Goal: Information Seeking & Learning: Find specific fact

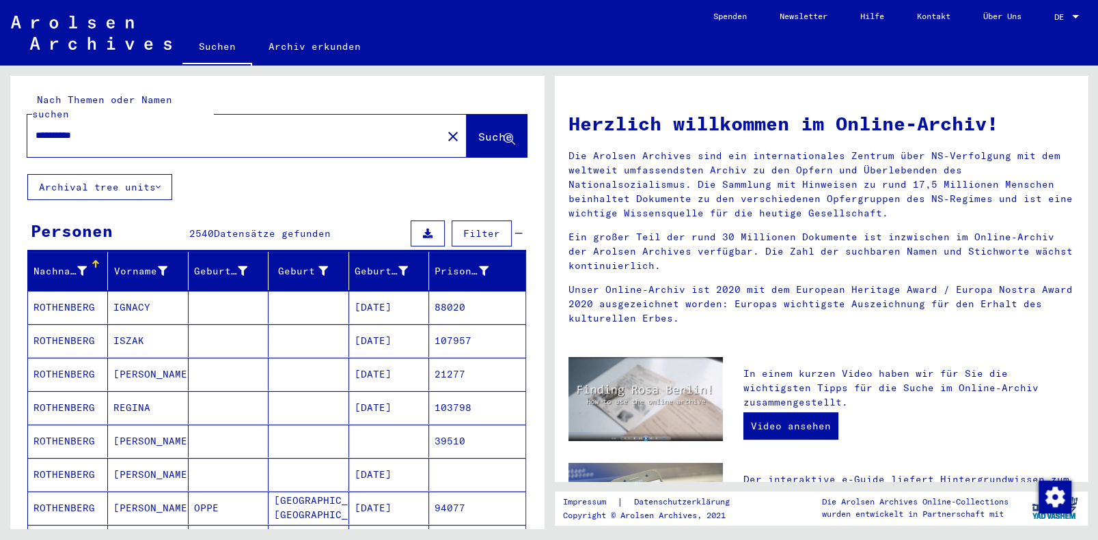
scroll to position [969, 0]
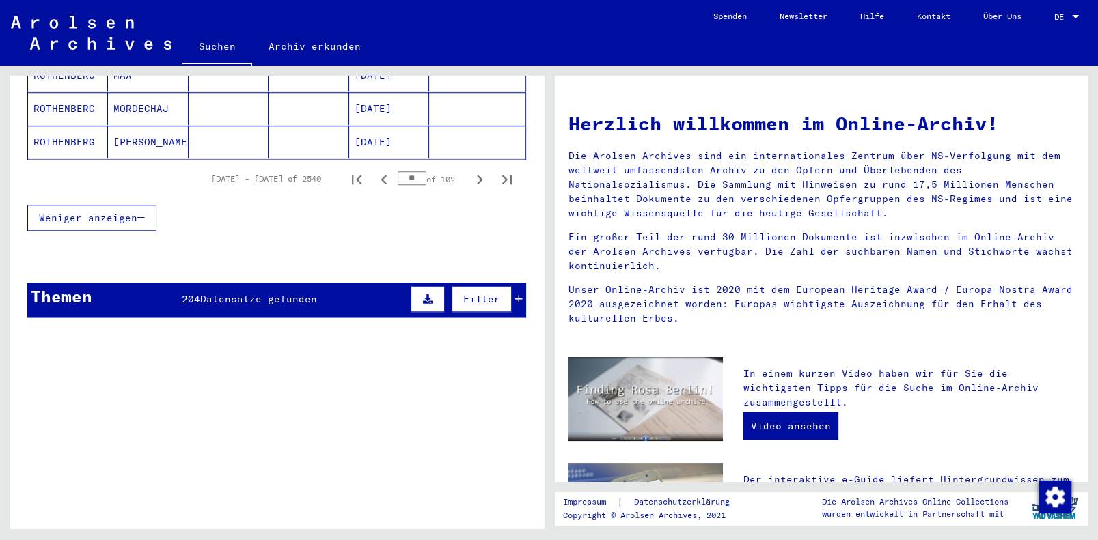
click at [208, 46] on link "Suchen" at bounding box center [217, 48] width 70 height 36
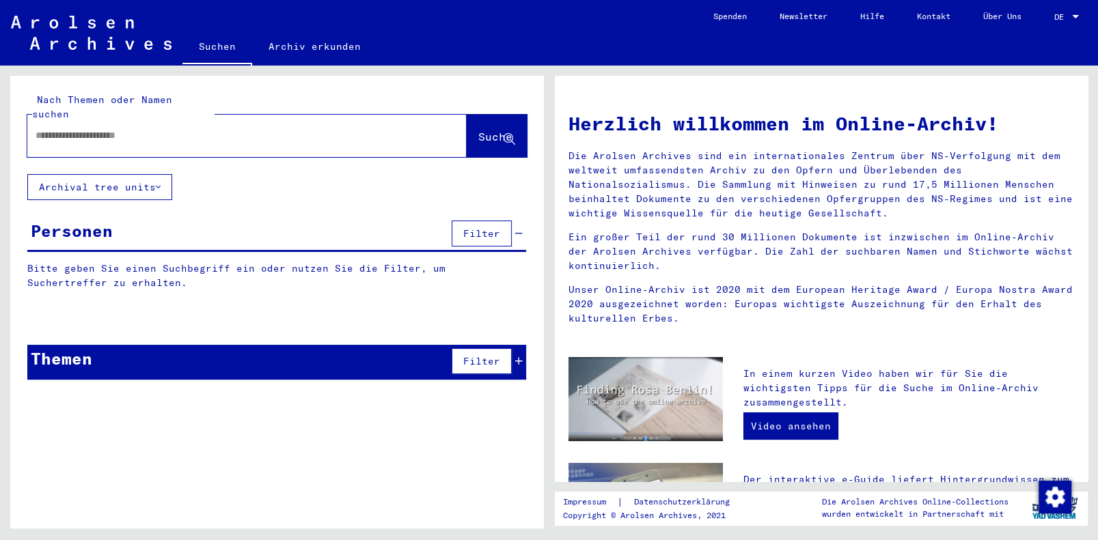
click at [52, 128] on input "text" at bounding box center [231, 135] width 390 height 14
type input "**********"
click at [478, 130] on span "Suche" at bounding box center [495, 137] width 34 height 14
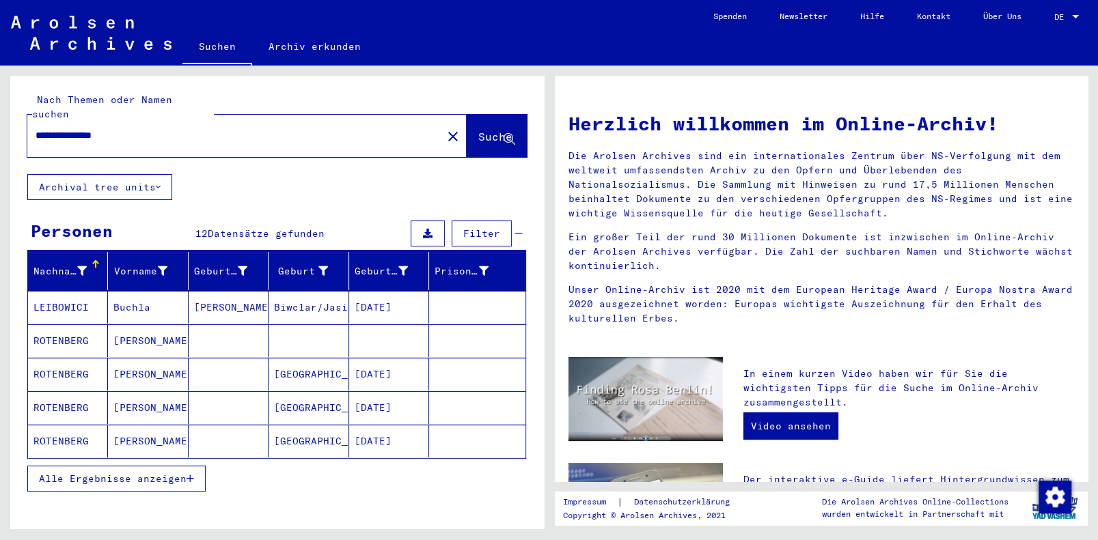
click at [77, 473] on span "Alle Ergebnisse anzeigen" at bounding box center [113, 479] width 148 height 12
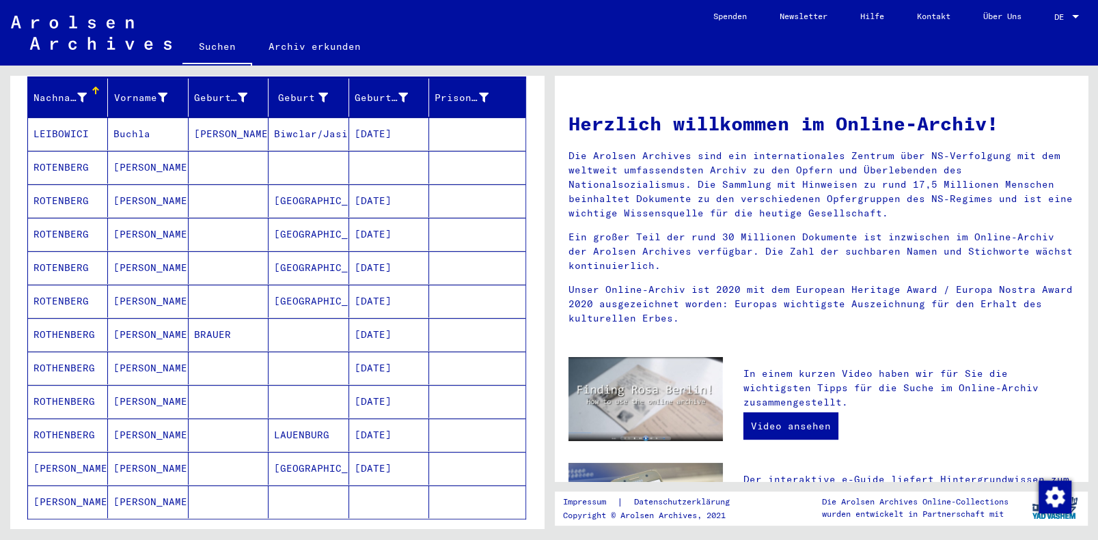
scroll to position [170, 0]
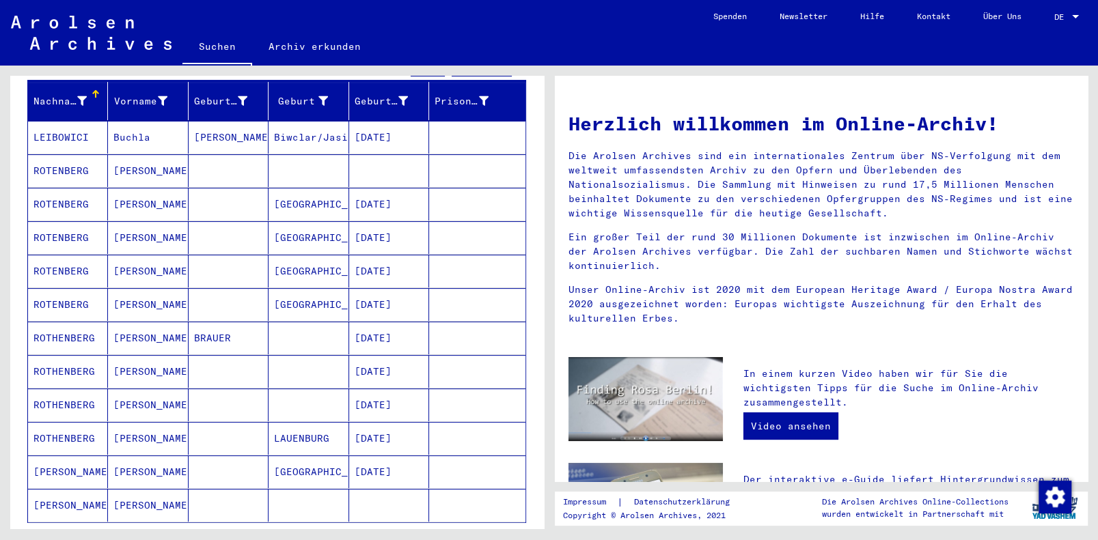
click at [48, 355] on mat-cell "ROTHENBERG" at bounding box center [68, 371] width 80 height 33
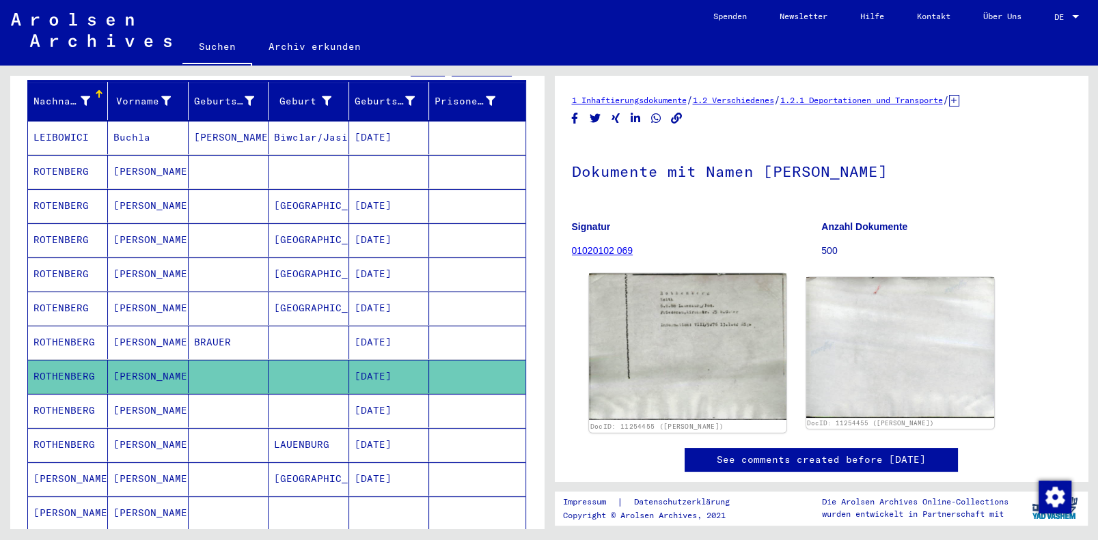
click at [644, 318] on img at bounding box center [687, 347] width 197 height 146
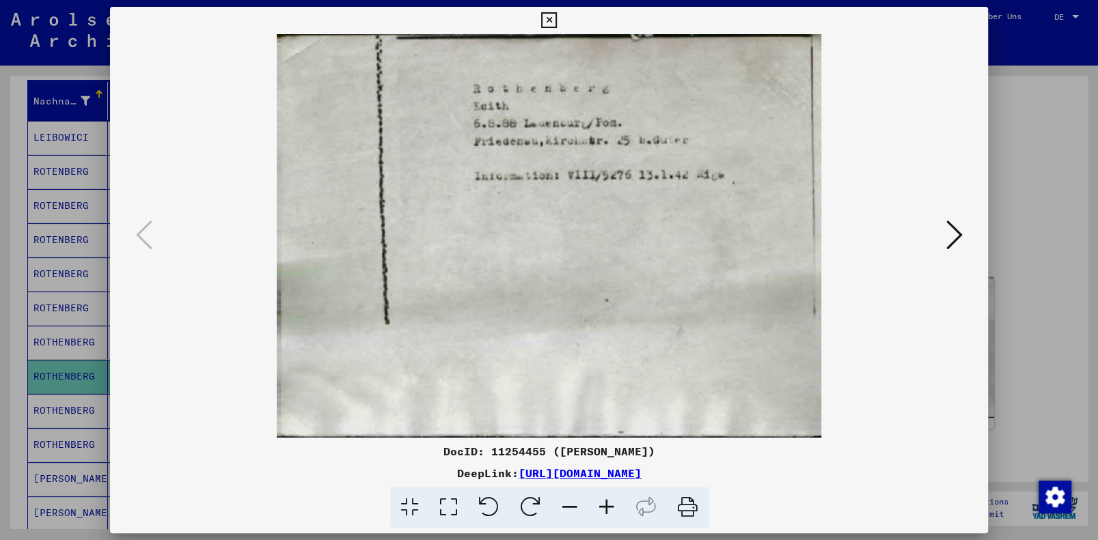
click at [606, 506] on icon at bounding box center [606, 508] width 37 height 42
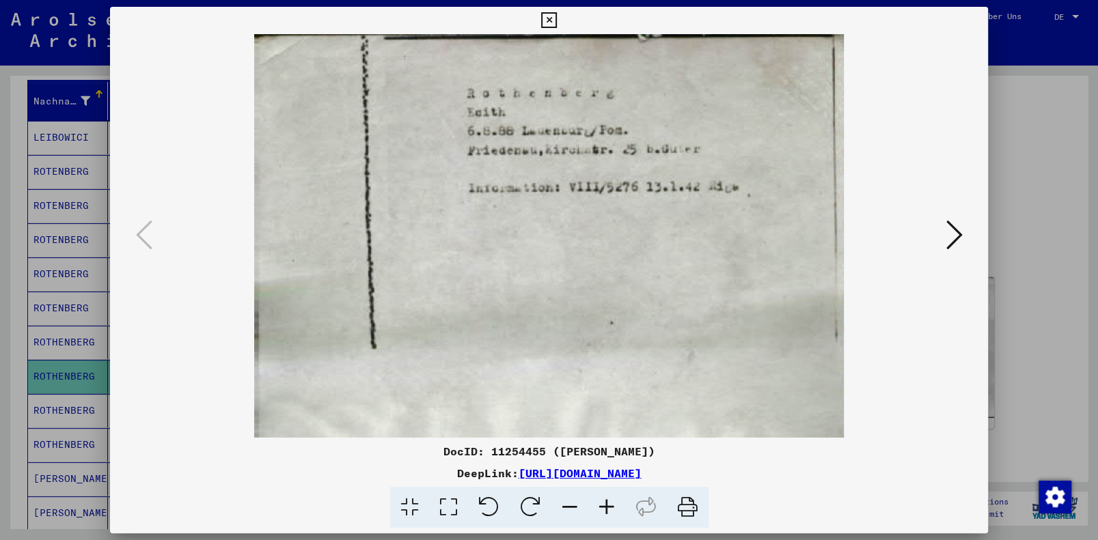
click at [605, 506] on icon at bounding box center [606, 508] width 37 height 42
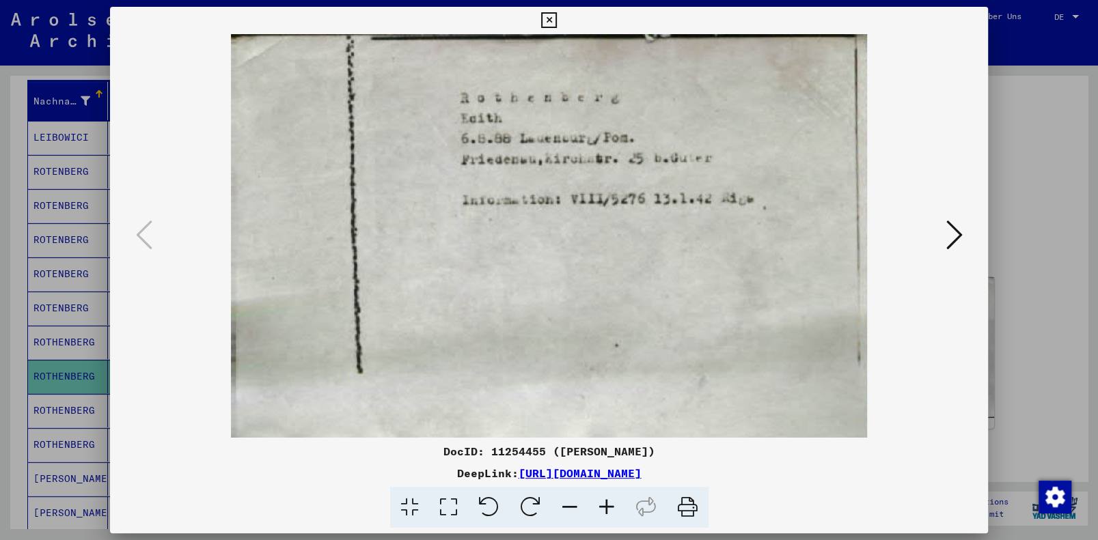
click at [605, 506] on icon at bounding box center [606, 508] width 37 height 42
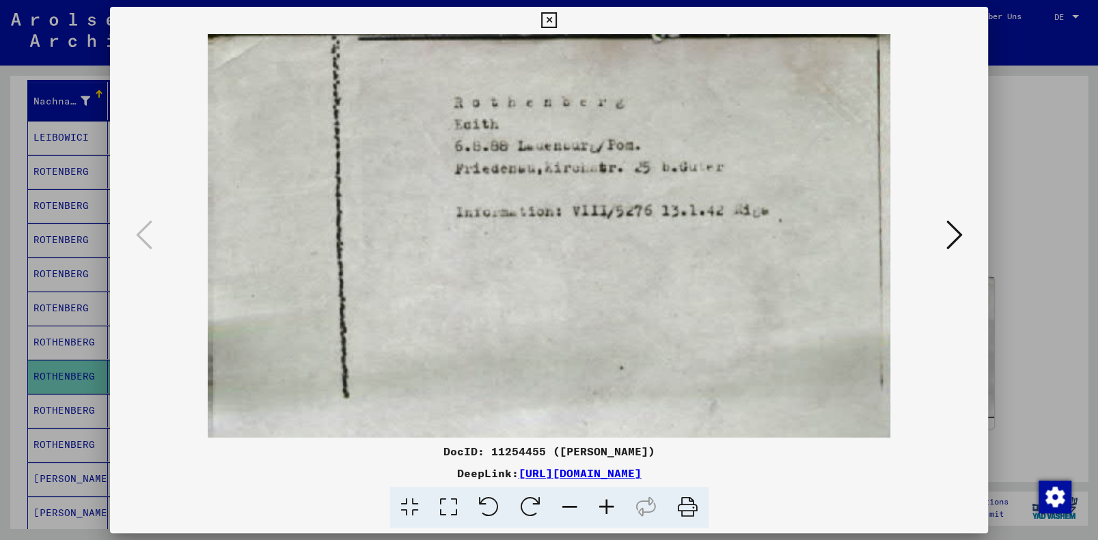
click at [605, 506] on icon at bounding box center [606, 508] width 37 height 42
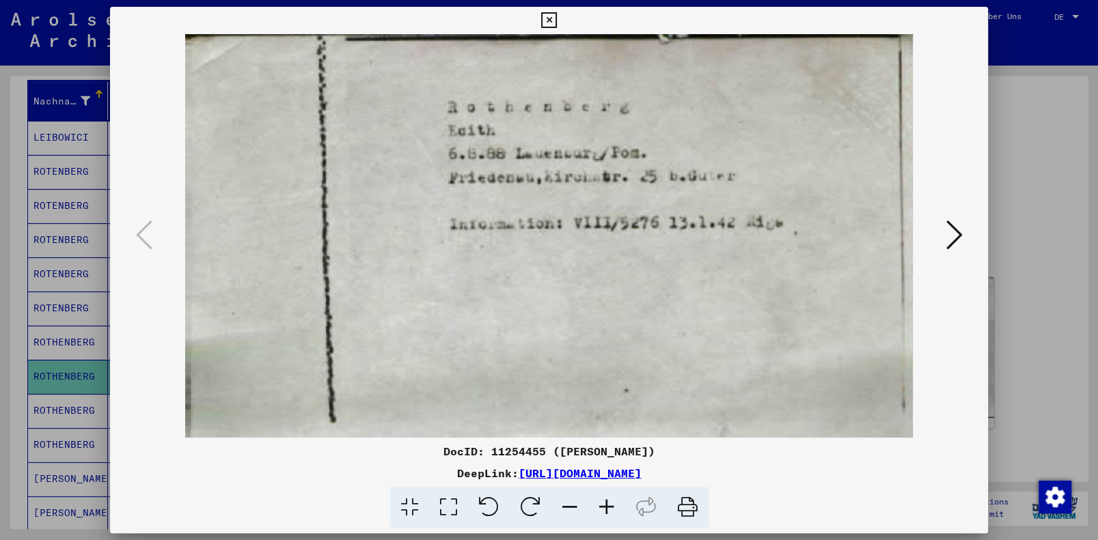
click at [605, 506] on icon at bounding box center [606, 508] width 37 height 42
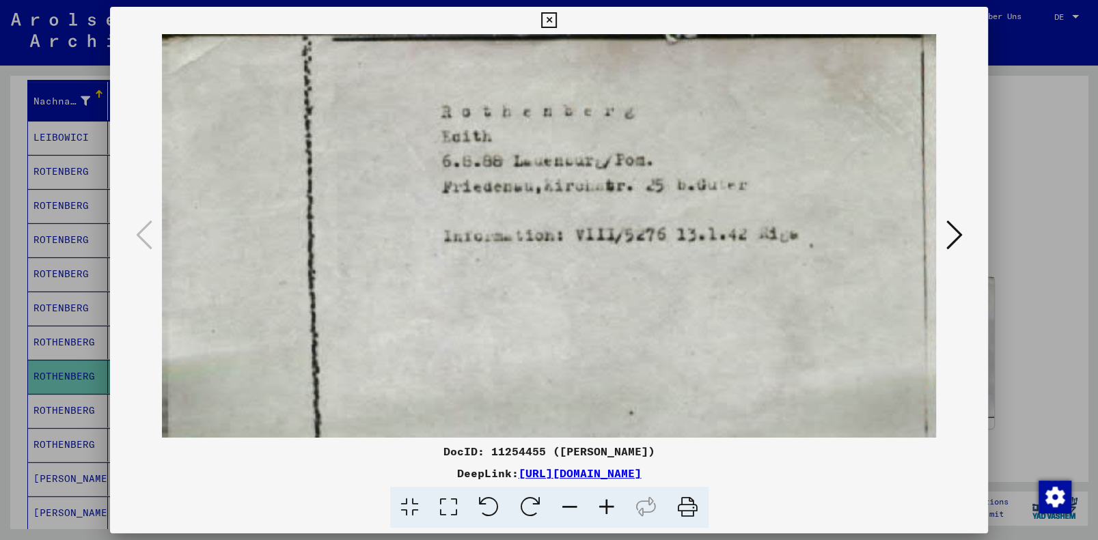
click at [954, 233] on icon at bounding box center [953, 235] width 16 height 33
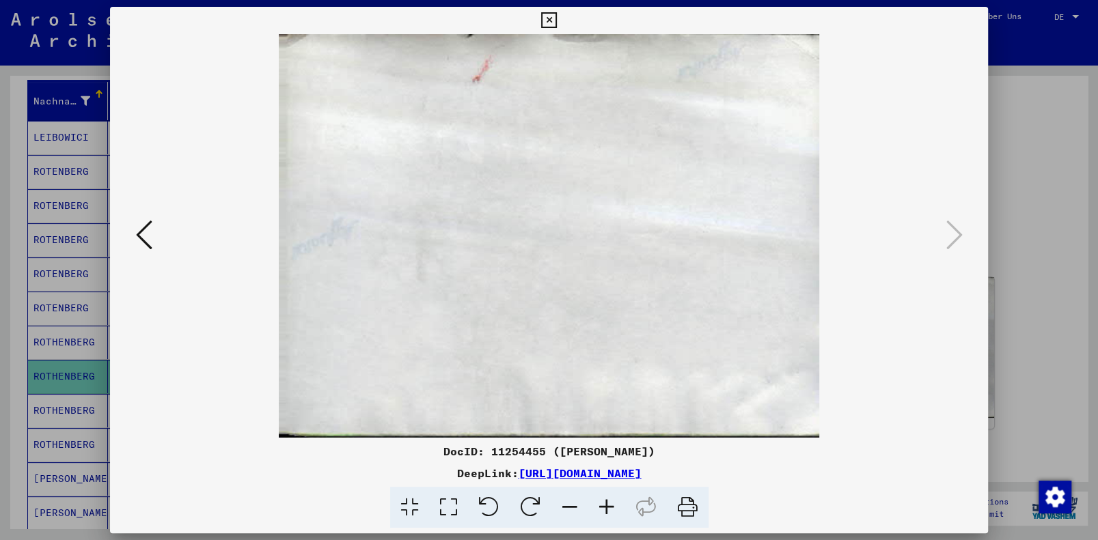
click at [553, 18] on icon at bounding box center [549, 20] width 16 height 16
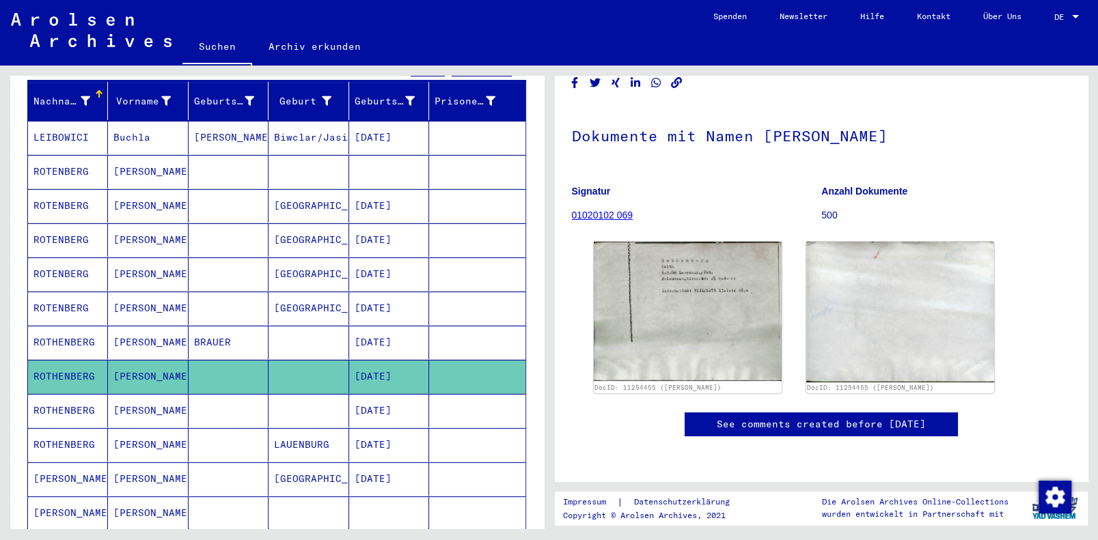
scroll to position [123, 0]
click at [53, 394] on mat-cell "ROTHENBERG" at bounding box center [68, 410] width 80 height 33
